Goal: Navigation & Orientation: Find specific page/section

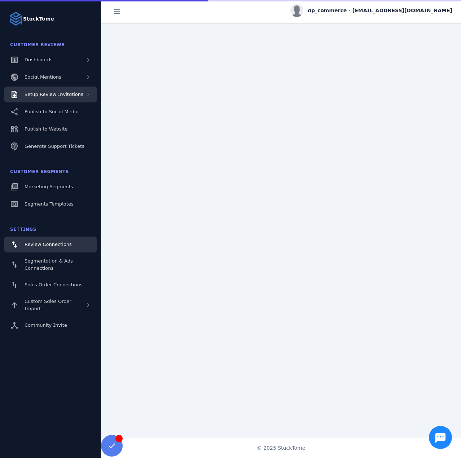
click at [62, 92] on span "Setup Review Invitations" at bounding box center [54, 94] width 59 height 5
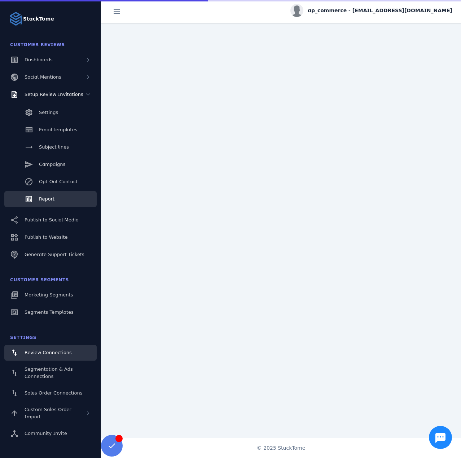
click at [55, 198] on link "Report" at bounding box center [50, 199] width 92 height 16
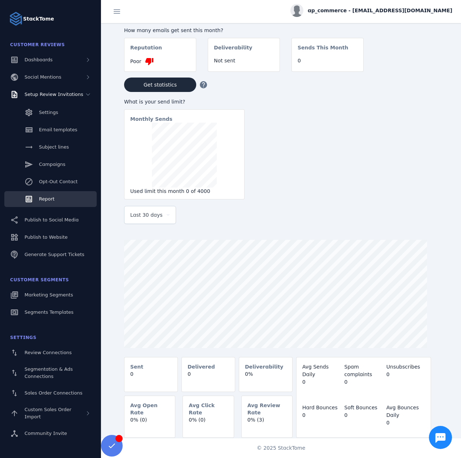
click at [161, 216] on div "Last 30 days" at bounding box center [146, 215] width 33 height 9
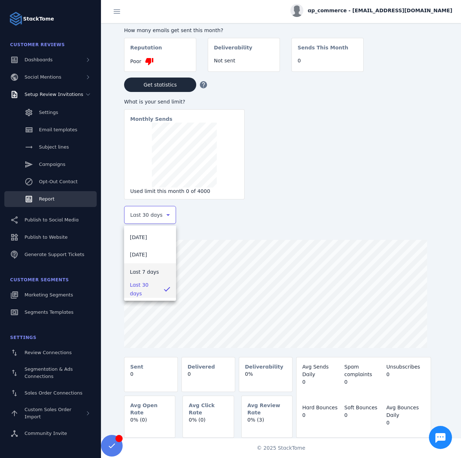
click at [146, 273] on span "Last 7 days" at bounding box center [144, 272] width 29 height 9
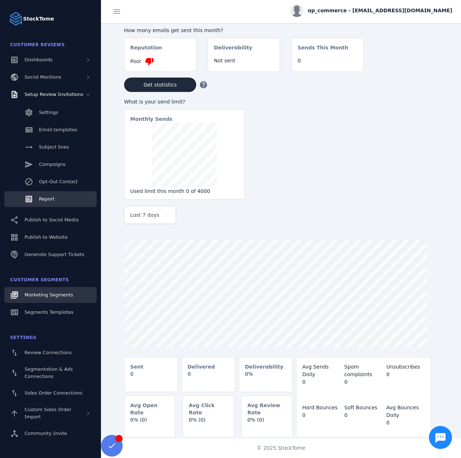
click at [38, 298] on span "Marketing Segments" at bounding box center [49, 294] width 48 height 5
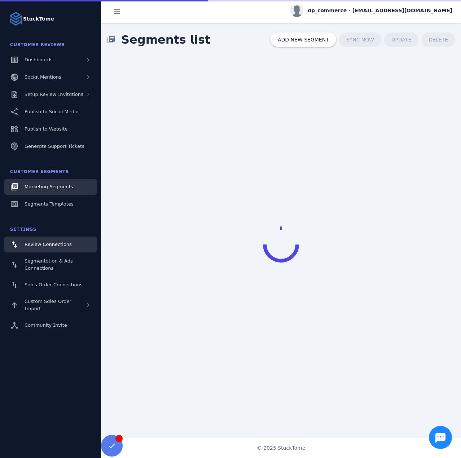
click at [43, 242] on span "Review Connections" at bounding box center [48, 244] width 47 height 5
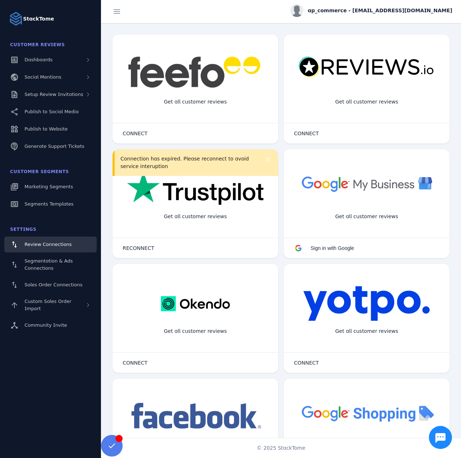
click at [367, 14] on div "ap_commerce - [EMAIL_ADDRESS][DOMAIN_NAME]" at bounding box center [371, 10] width 162 height 13
click at [417, 74] on button "Sign out" at bounding box center [426, 69] width 52 height 17
